Goal: Task Accomplishment & Management: Manage account settings

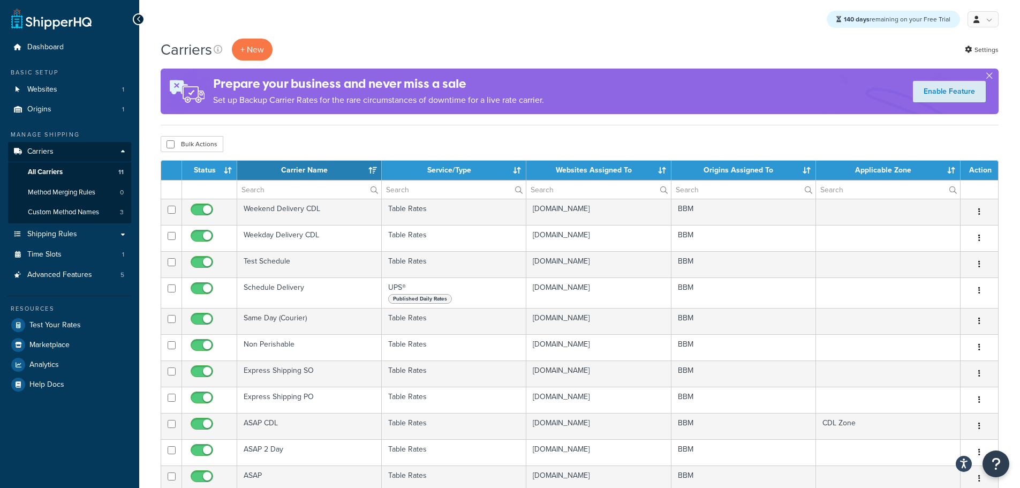
select select "15"
click at [47, 175] on span "All Carriers" at bounding box center [45, 172] width 35 height 9
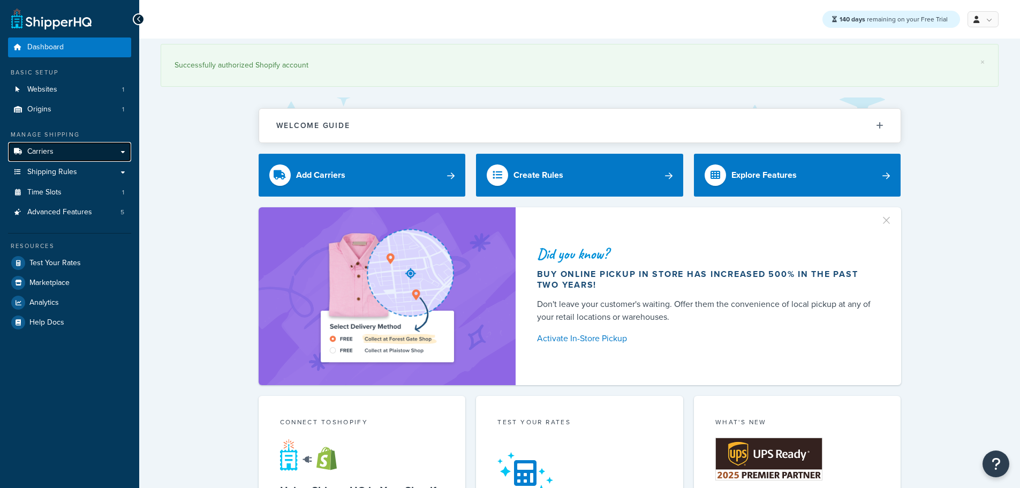
click at [55, 148] on link "Carriers" at bounding box center [69, 152] width 123 height 20
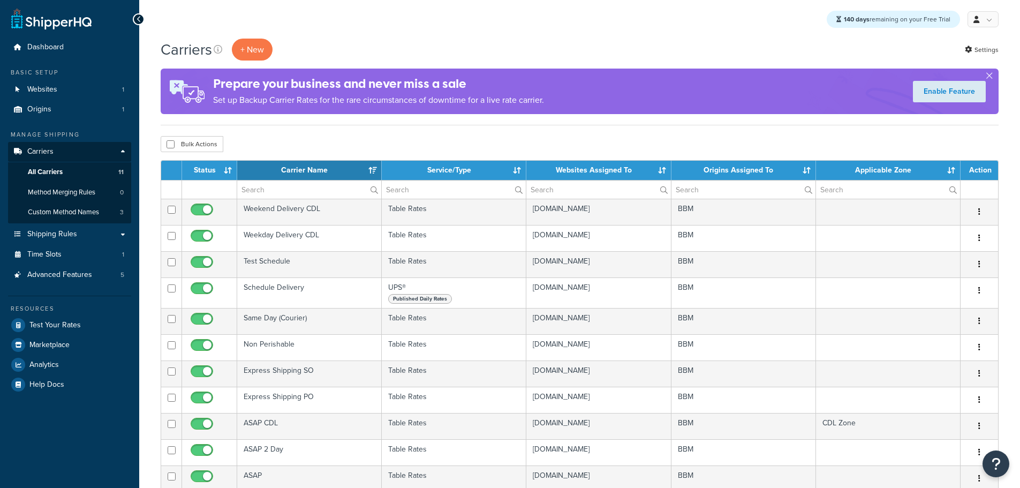
select select "15"
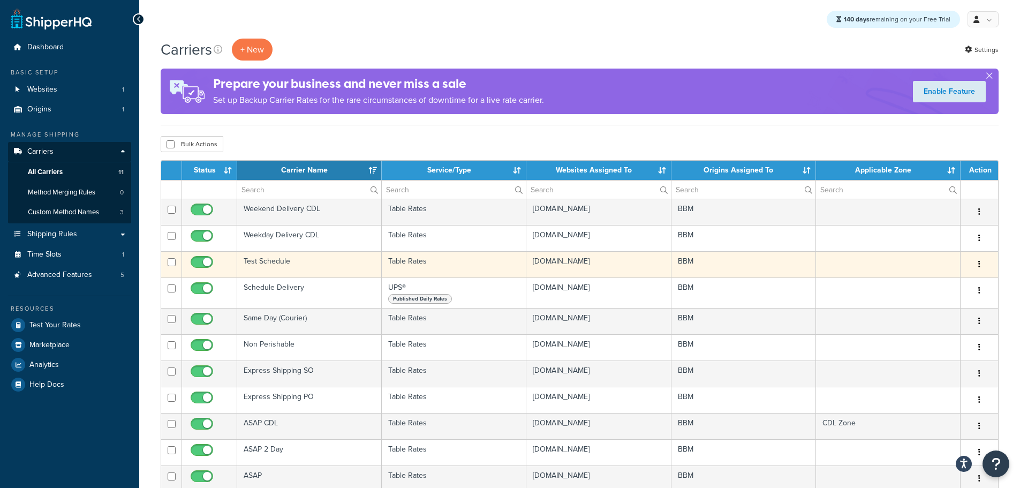
click at [274, 257] on td "Test Schedule" at bounding box center [309, 264] width 145 height 26
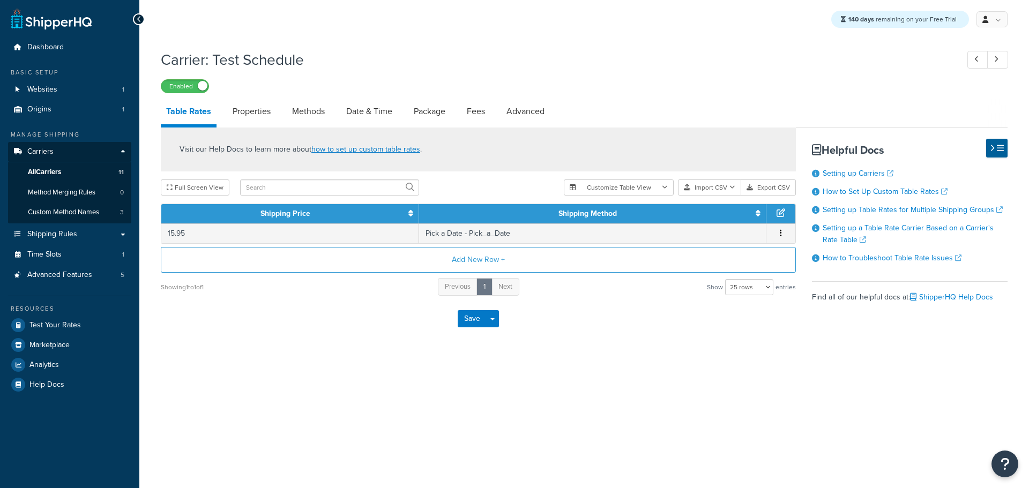
select select "25"
click at [364, 107] on link "Date & Time" at bounding box center [369, 112] width 57 height 26
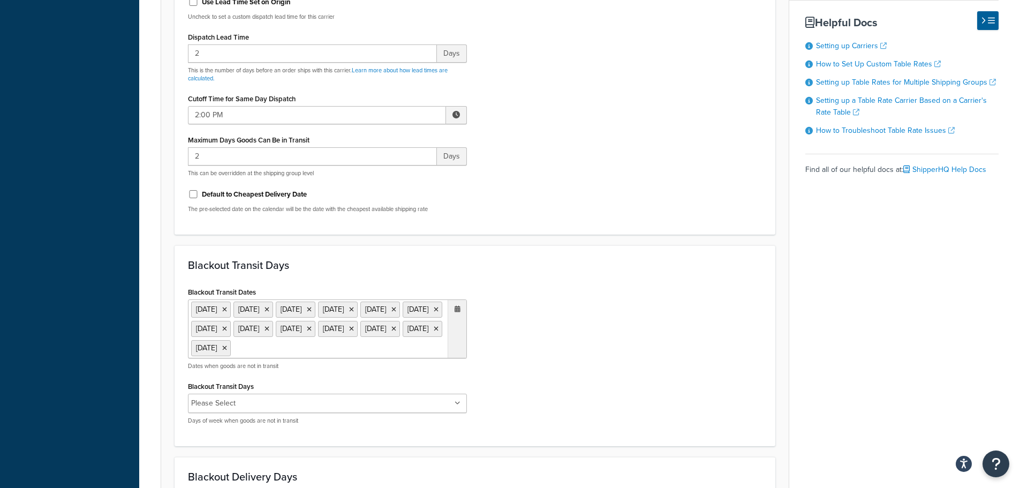
scroll to position [484, 0]
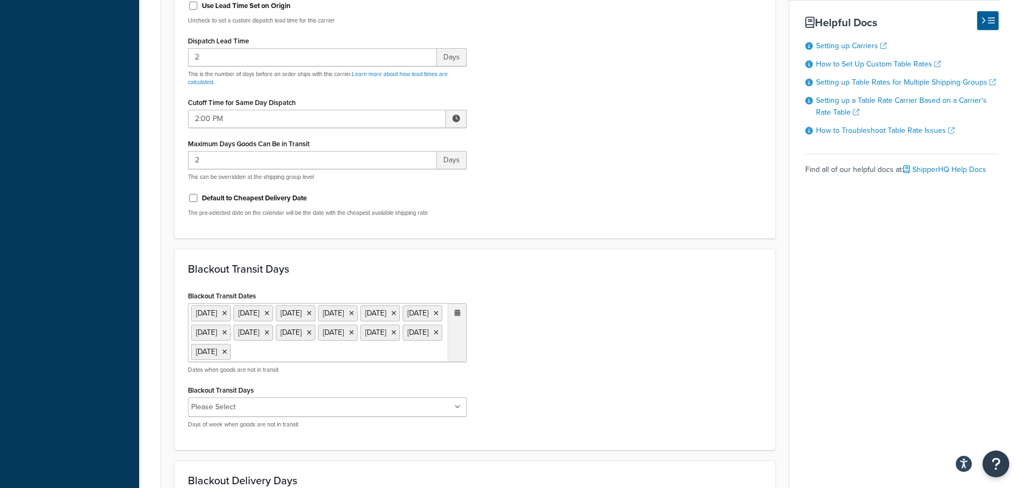
click at [455, 314] on icon at bounding box center [458, 313] width 6 height 6
click at [513, 312] on div "Blackout Transit Dates [DATE] [DATE] [DATE] [DATE] [DATE] [DATE] [DATE] [DATE] …" at bounding box center [475, 362] width 590 height 148
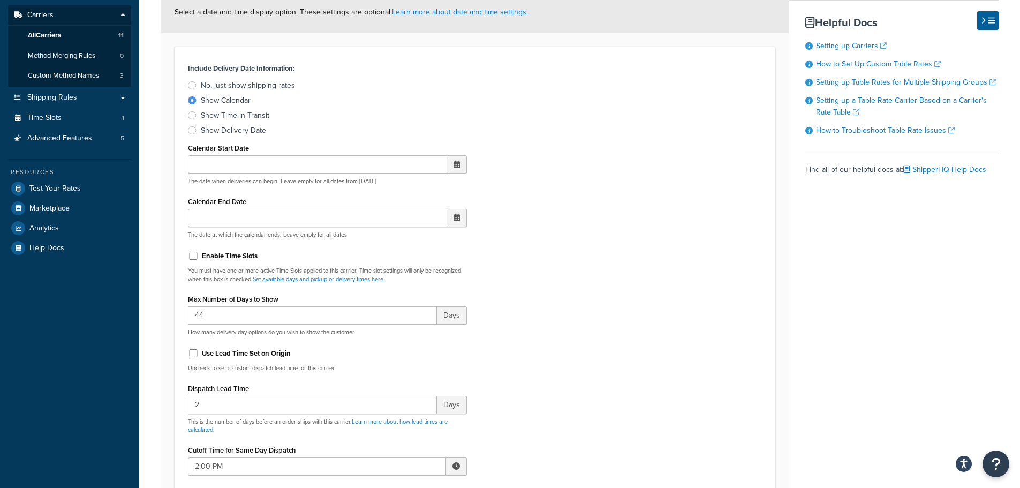
scroll to position [0, 0]
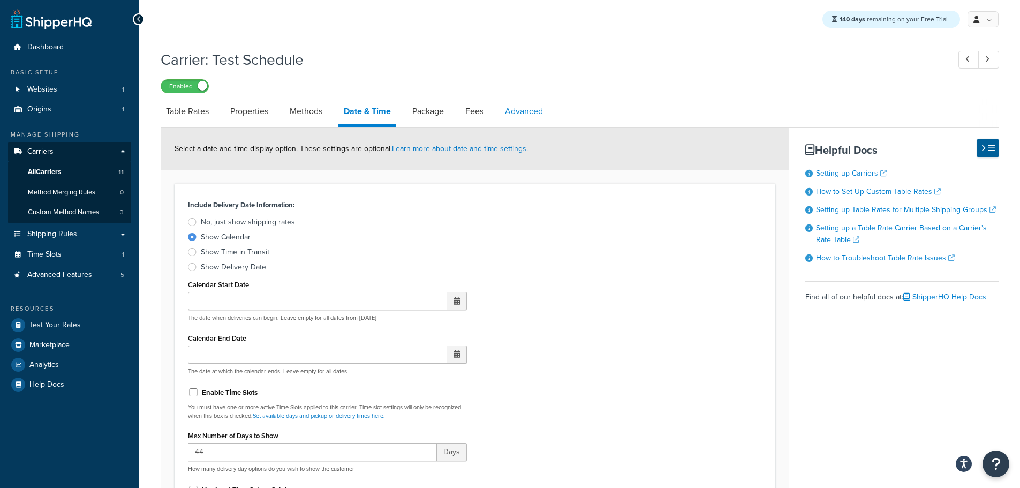
click at [539, 111] on link "Advanced" at bounding box center [524, 112] width 49 height 26
select select "false"
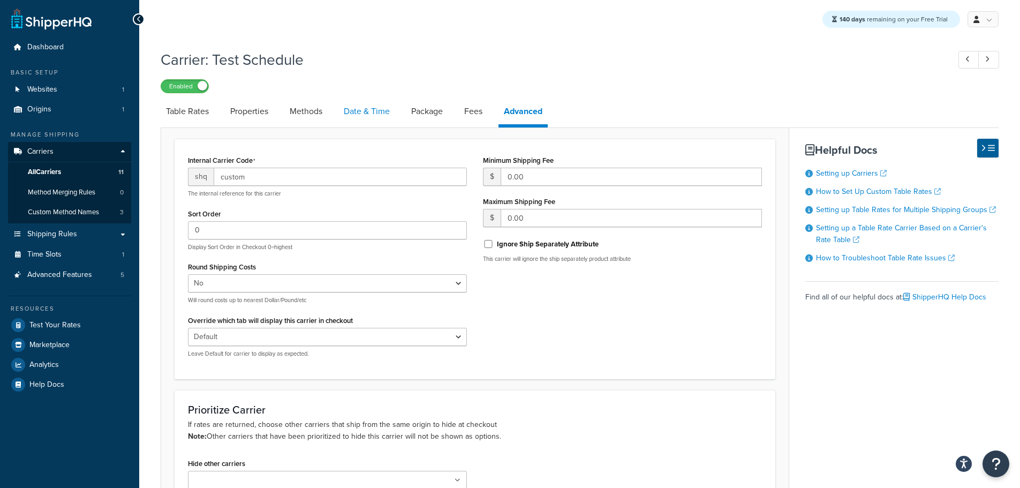
click at [362, 113] on link "Date & Time" at bounding box center [367, 112] width 57 height 26
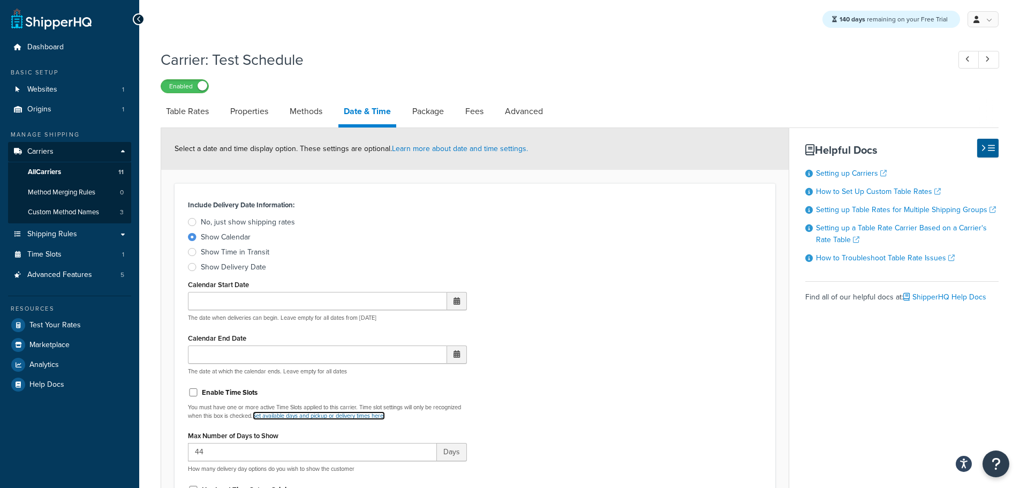
click at [361, 413] on link "Set available days and pickup or delivery times here." at bounding box center [319, 415] width 132 height 9
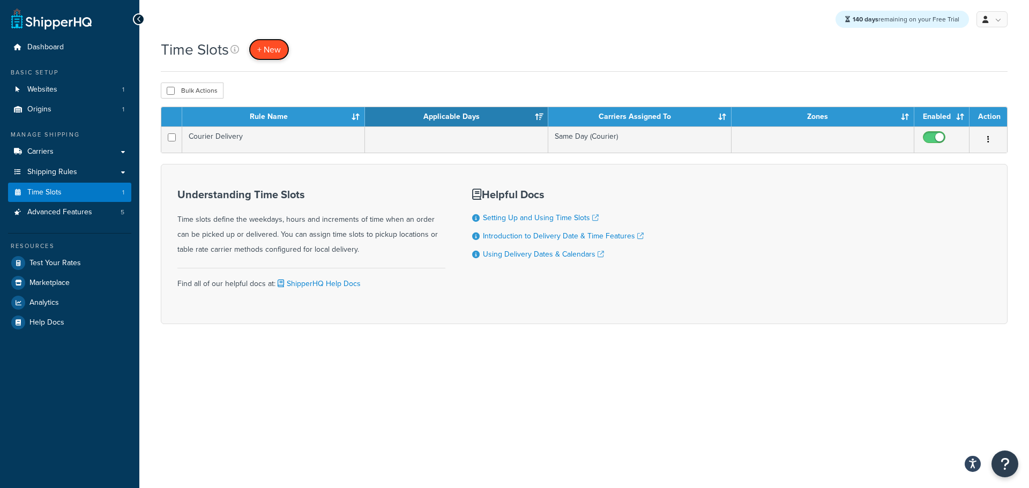
click at [282, 49] on link "+ New" at bounding box center [269, 50] width 41 height 22
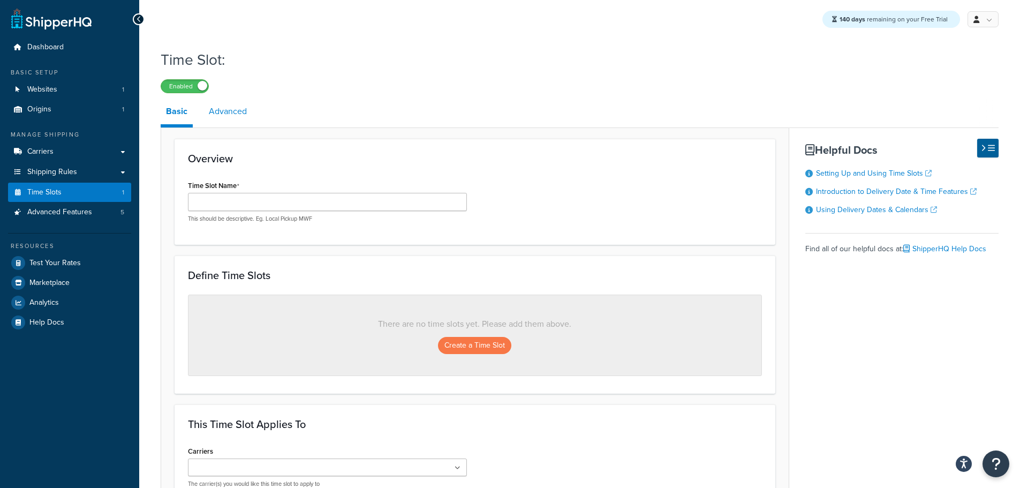
click at [227, 109] on link "Advanced" at bounding box center [228, 112] width 49 height 26
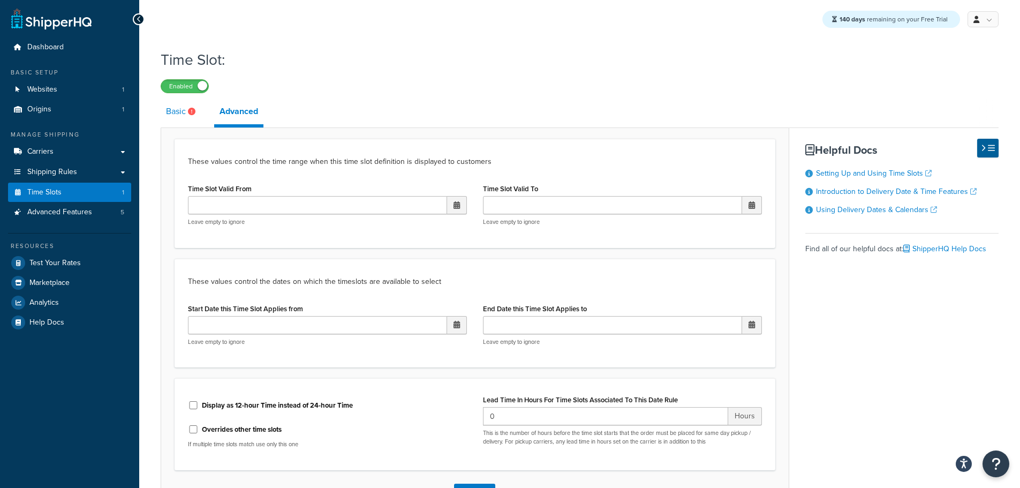
click at [182, 116] on link "Basic" at bounding box center [182, 112] width 43 height 26
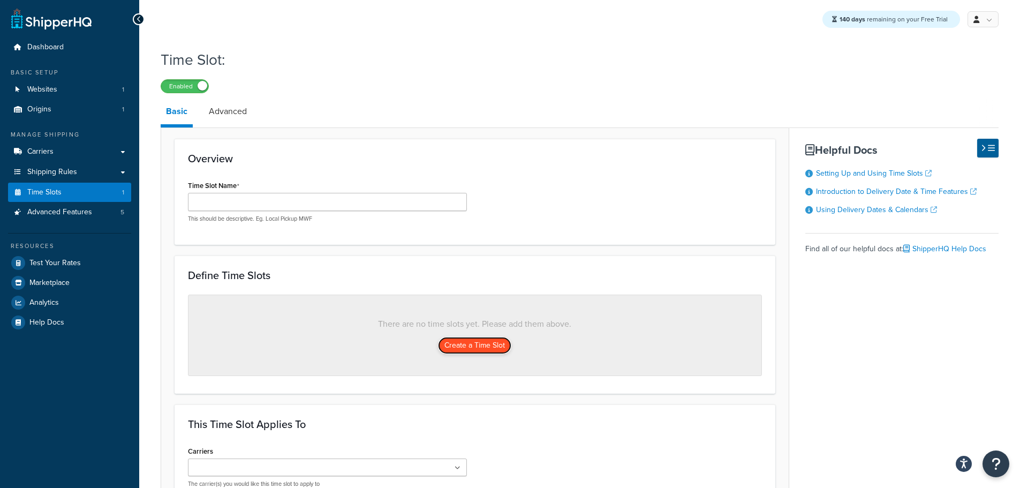
click at [494, 351] on button "Create a Time Slot" at bounding box center [474, 345] width 73 height 17
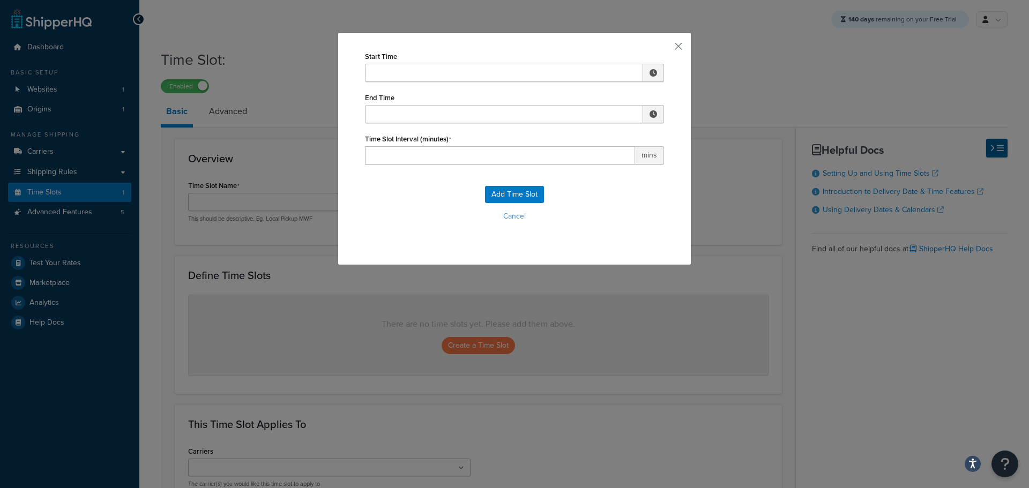
click at [654, 72] on span at bounding box center [653, 73] width 21 height 18
click at [649, 77] on span at bounding box center [653, 73] width 21 height 18
click at [664, 49] on button "button" at bounding box center [662, 50] width 3 height 3
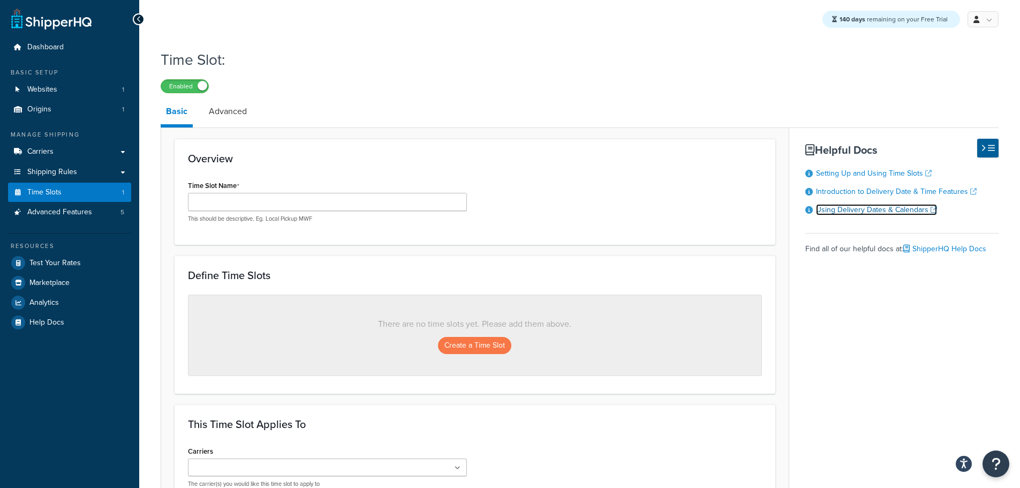
click at [878, 215] on link "Using Delivery Dates & Calendars" at bounding box center [876, 209] width 121 height 11
click at [875, 215] on link "Using Delivery Dates & Calendars" at bounding box center [876, 209] width 121 height 11
click at [64, 152] on link "Carriers" at bounding box center [69, 152] width 123 height 20
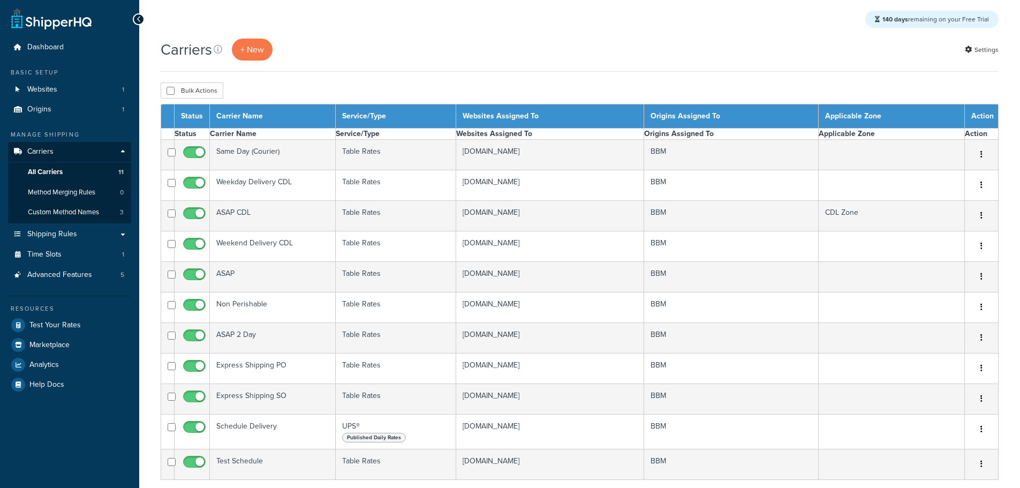
select select "15"
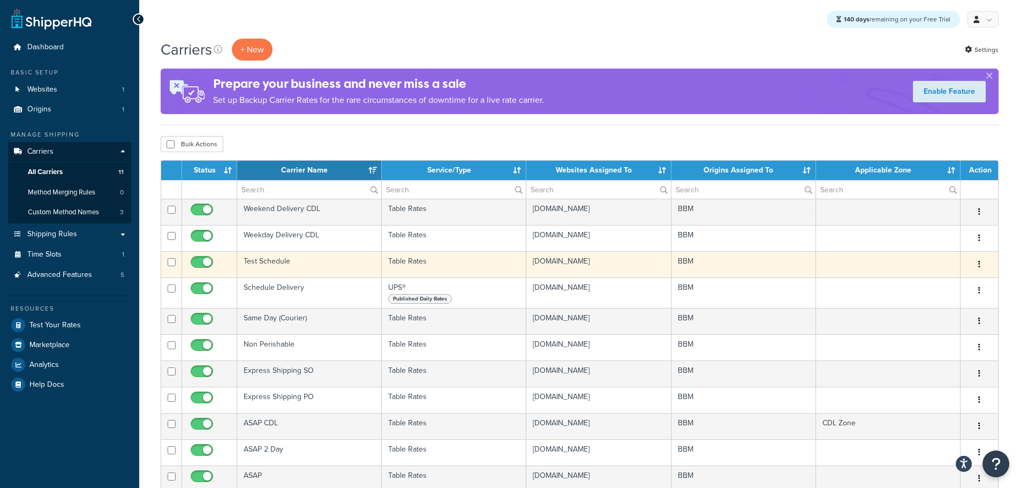
click at [286, 265] on td "Test Schedule" at bounding box center [309, 264] width 145 height 26
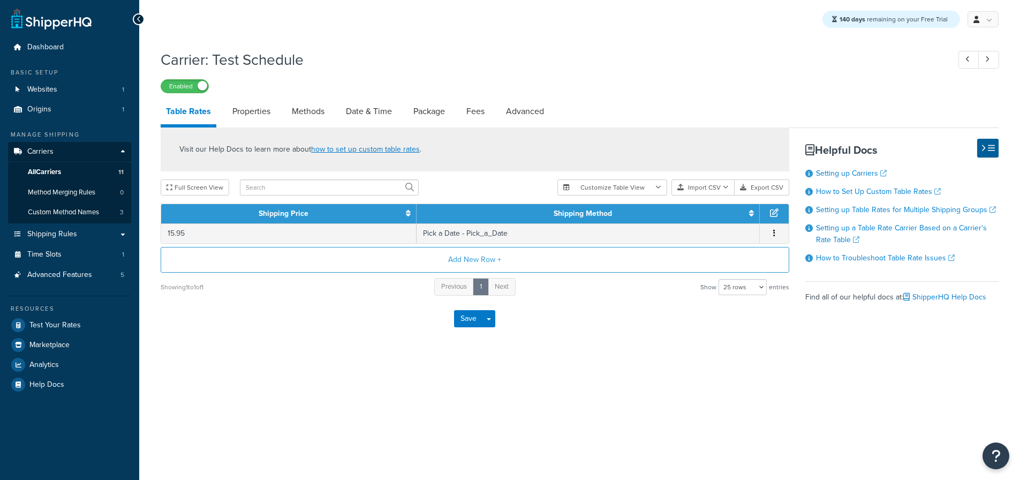
select select "25"
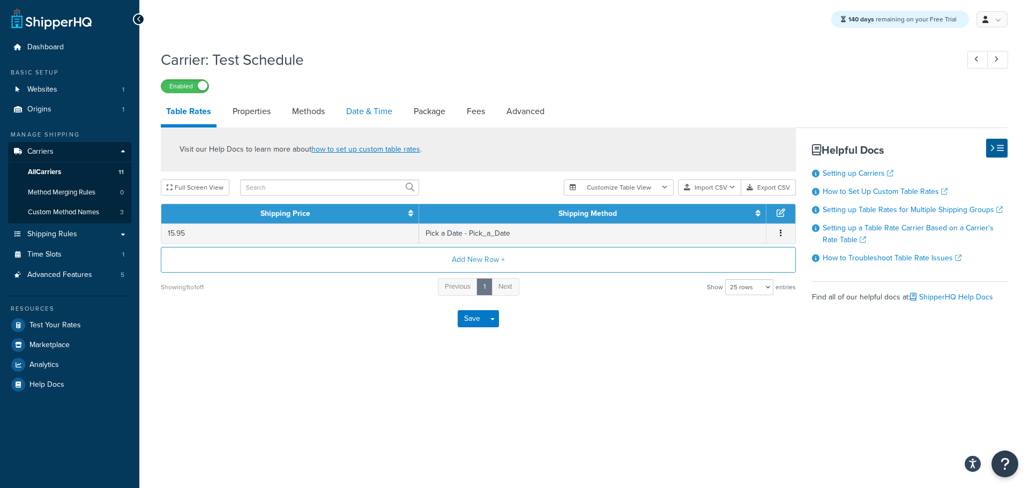
click at [371, 111] on link "Date & Time" at bounding box center [369, 112] width 57 height 26
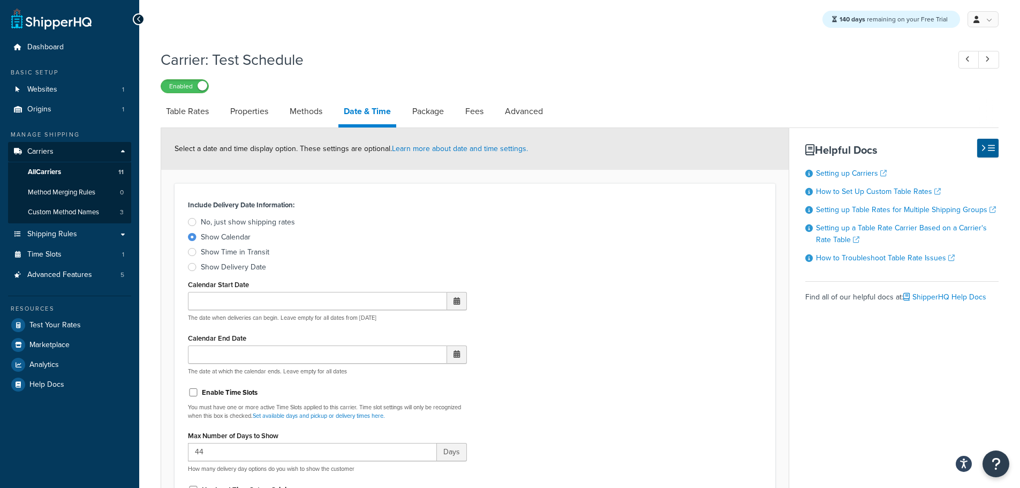
click at [189, 236] on div at bounding box center [192, 237] width 9 height 8
click at [0, 0] on input "Show Calendar" at bounding box center [0, 0] width 0 height 0
click at [456, 304] on span at bounding box center [457, 300] width 6 height 7
click at [498, 319] on div "Include Delivery Date Information: No, just show shipping rates Show Calendar S…" at bounding box center [475, 453] width 590 height 512
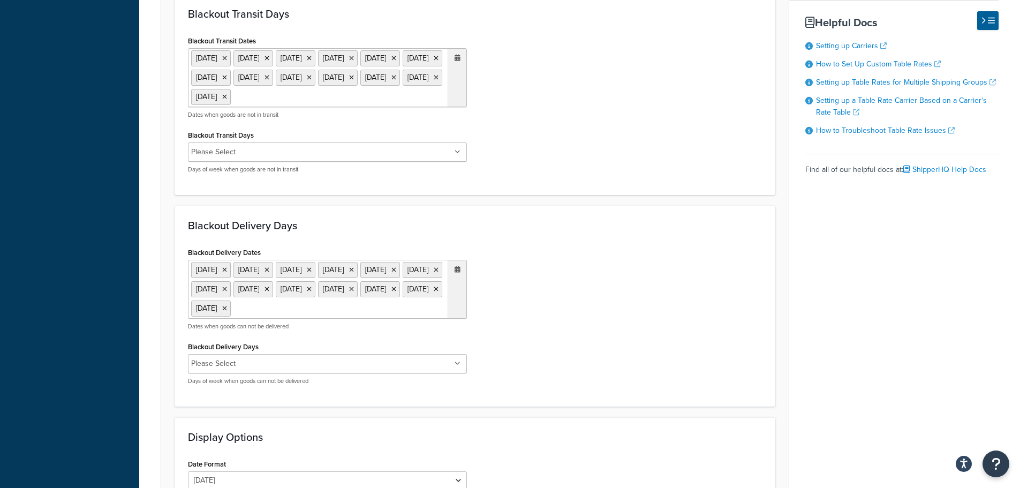
scroll to position [750, 0]
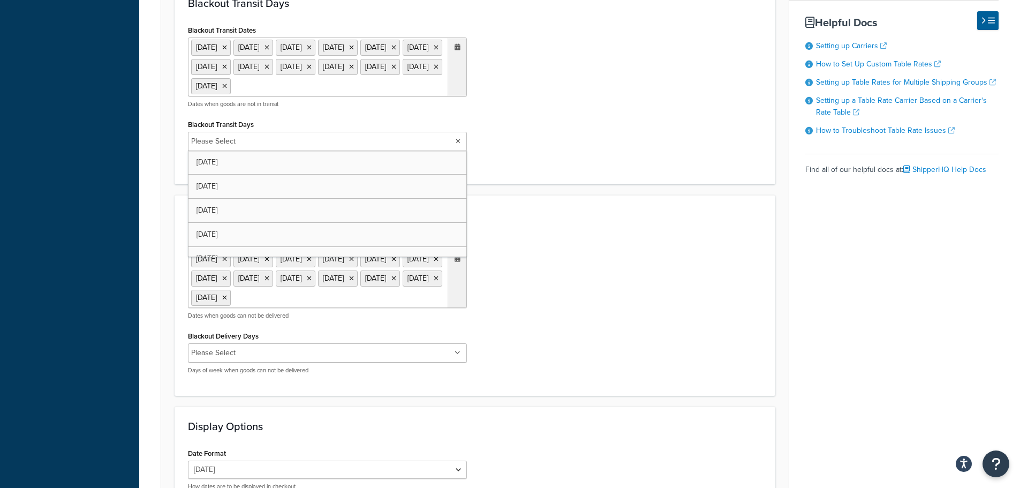
click at [453, 151] on ul "Please Select" at bounding box center [327, 141] width 279 height 19
click at [529, 171] on div "Blackout Transit Dates 1 Sep 2025 11 Nov 2025 27 Nov 2025 25 Dec 2025 1 Jan 202…" at bounding box center [475, 96] width 590 height 148
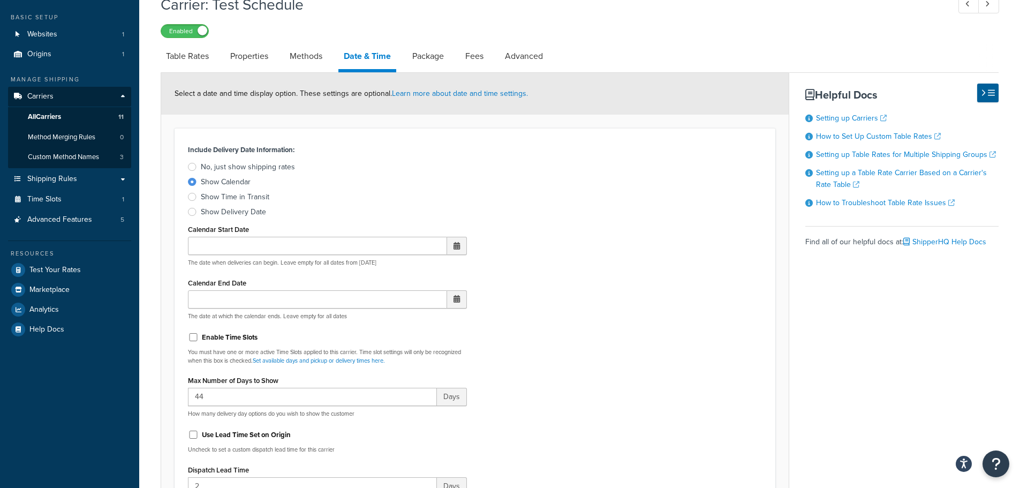
scroll to position [0, 0]
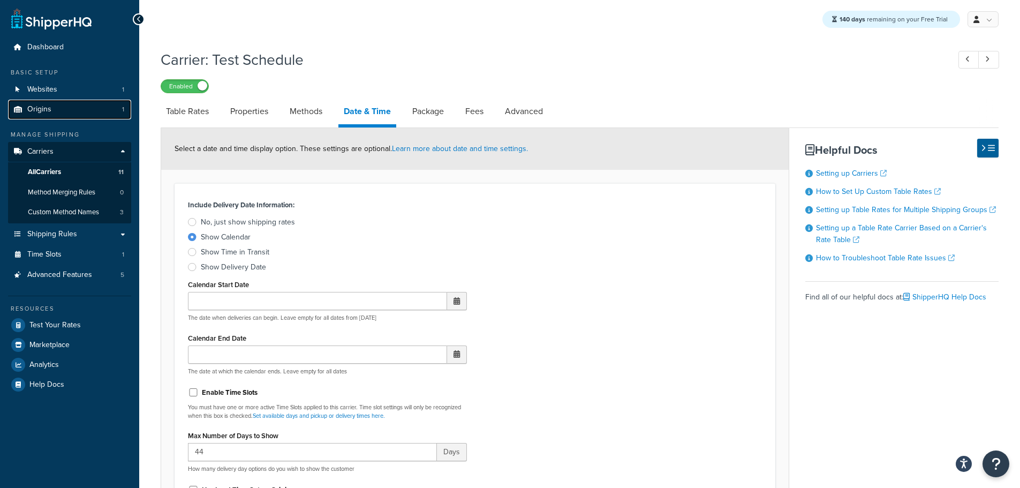
click at [46, 107] on span "Origins" at bounding box center [39, 109] width 24 height 9
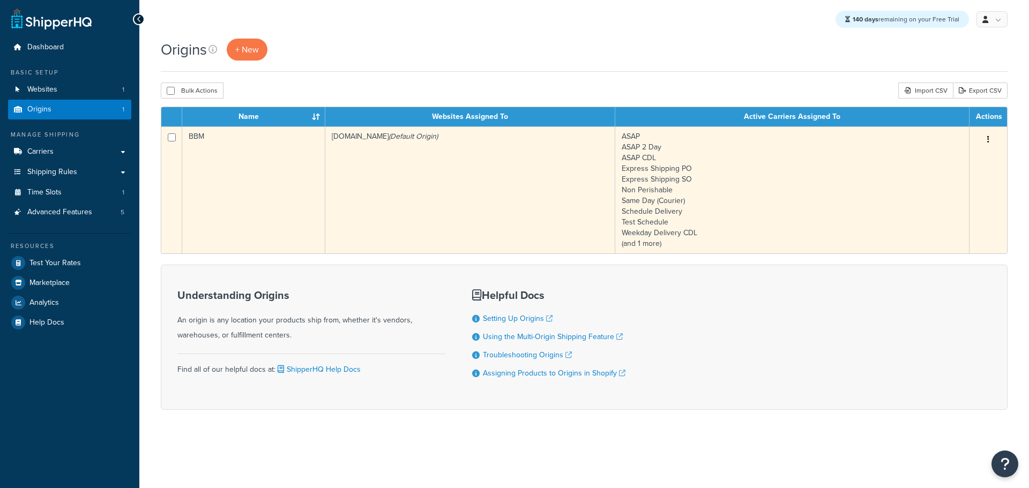
drag, startPoint x: 472, startPoint y: 215, endPoint x: 478, endPoint y: 221, distance: 8.7
click at [476, 220] on td "bbym-develop-2.myshopify.com (Default Origin)" at bounding box center [470, 189] width 290 height 127
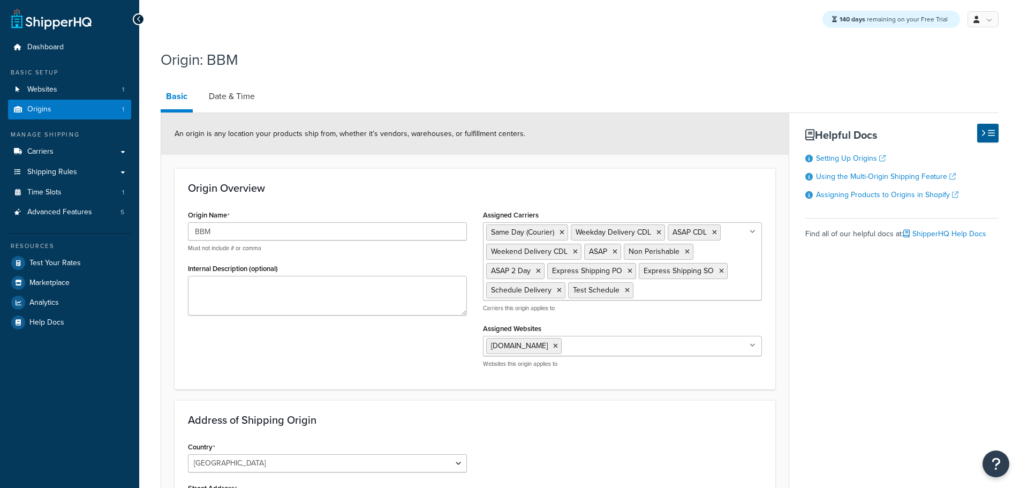
select select "30"
click at [247, 99] on link "Date & Time" at bounding box center [232, 97] width 57 height 26
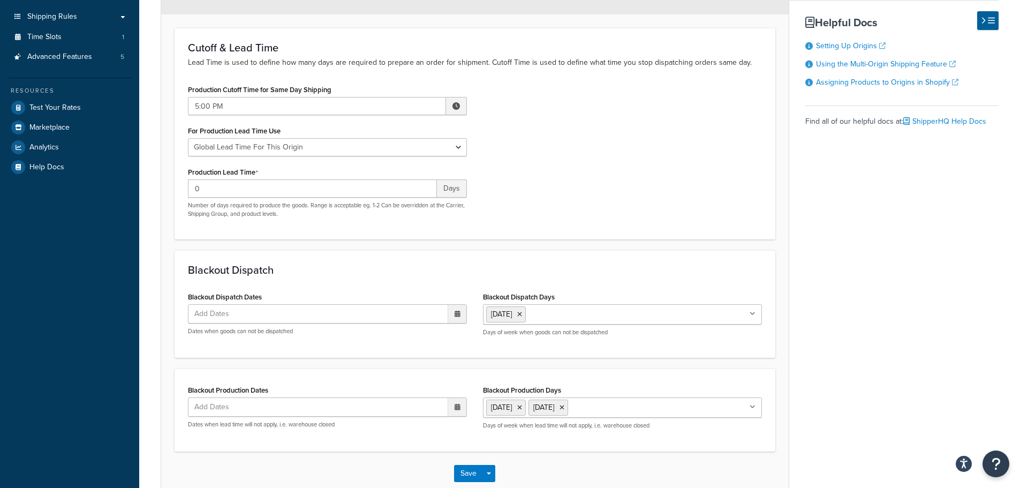
scroll to position [161, 0]
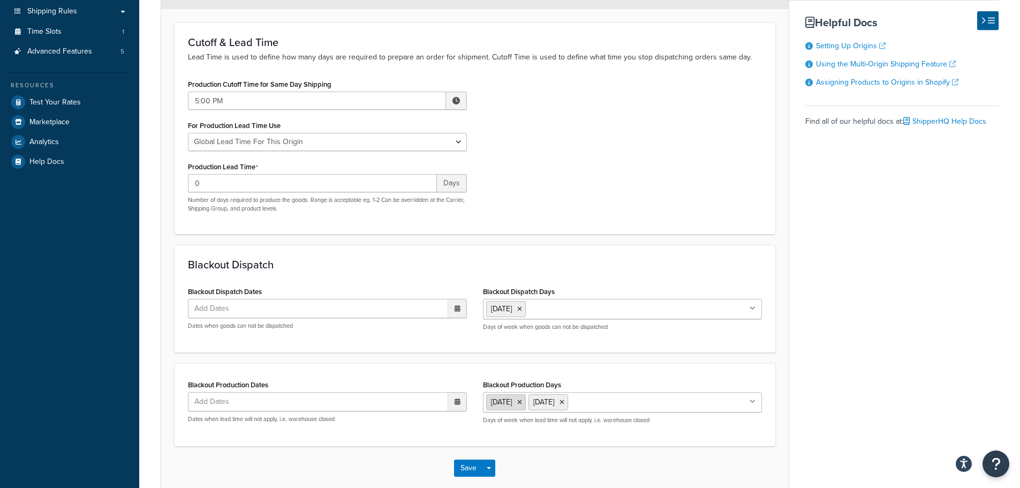
click at [522, 404] on icon at bounding box center [519, 402] width 5 height 6
click at [462, 473] on button "Save" at bounding box center [468, 468] width 29 height 17
